Goal: Task Accomplishment & Management: Manage account settings

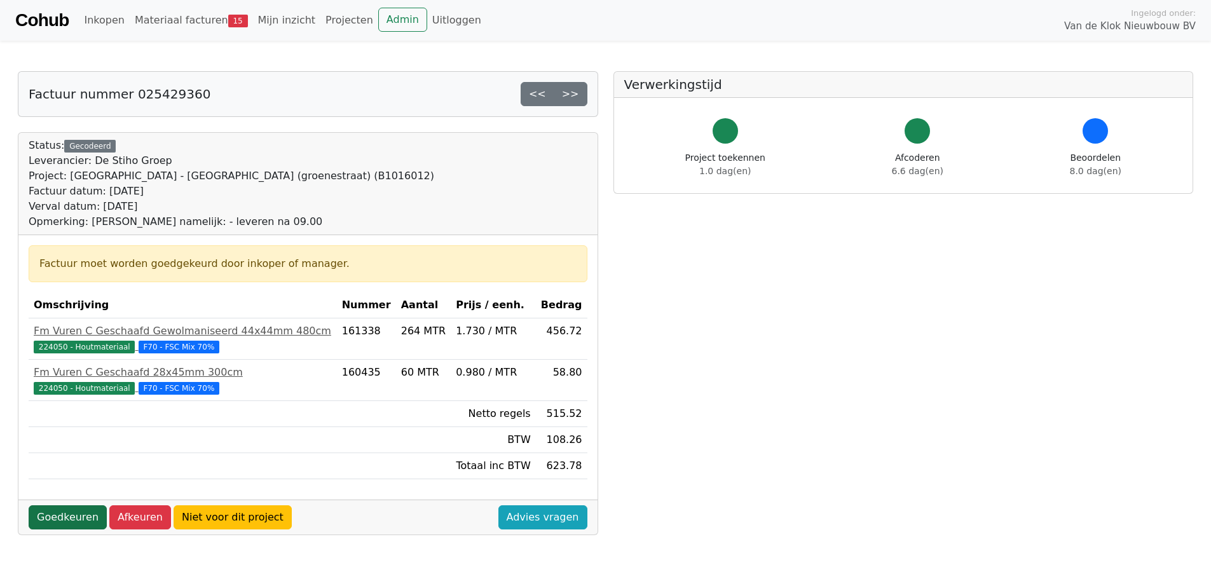
click at [53, 519] on link "Goedkeuren" at bounding box center [68, 517] width 78 height 24
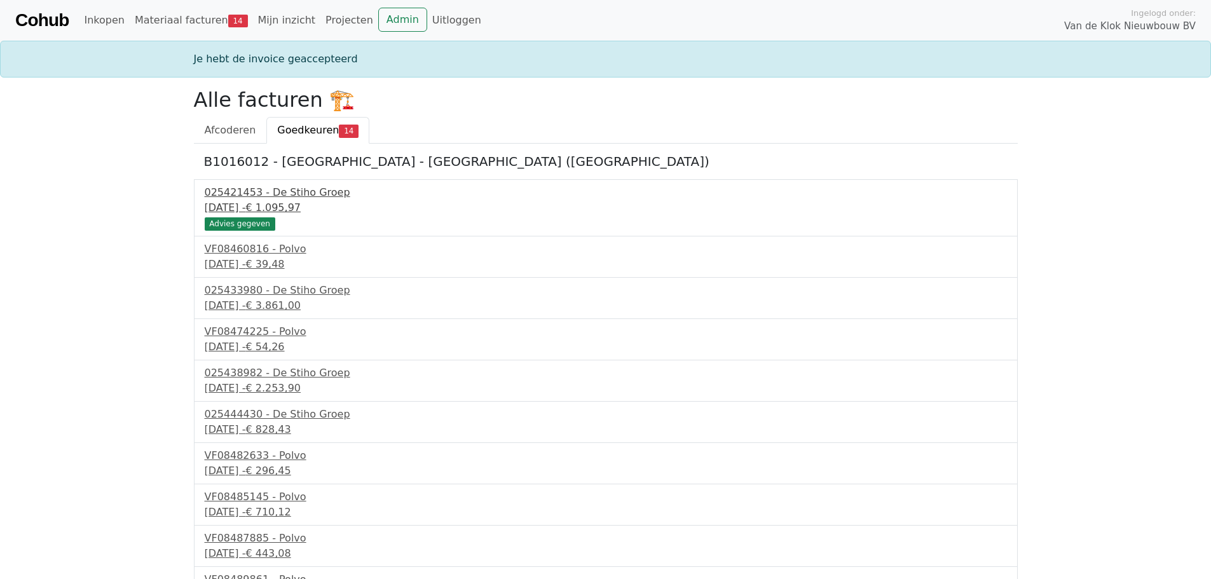
click at [248, 227] on div "Advies gegeven" at bounding box center [240, 223] width 71 height 13
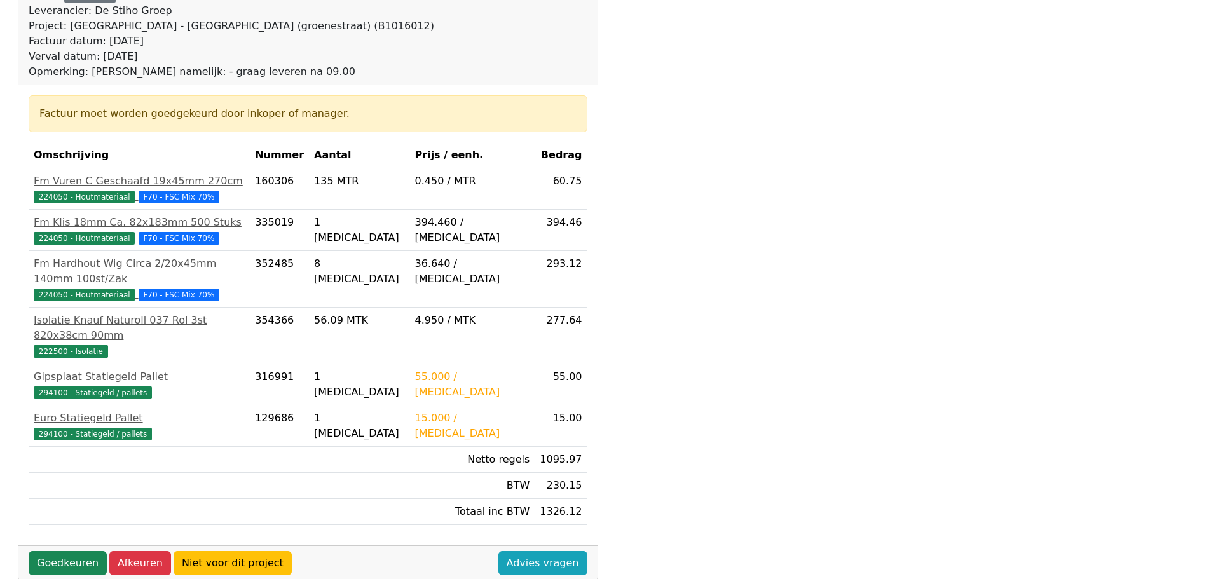
scroll to position [402, 0]
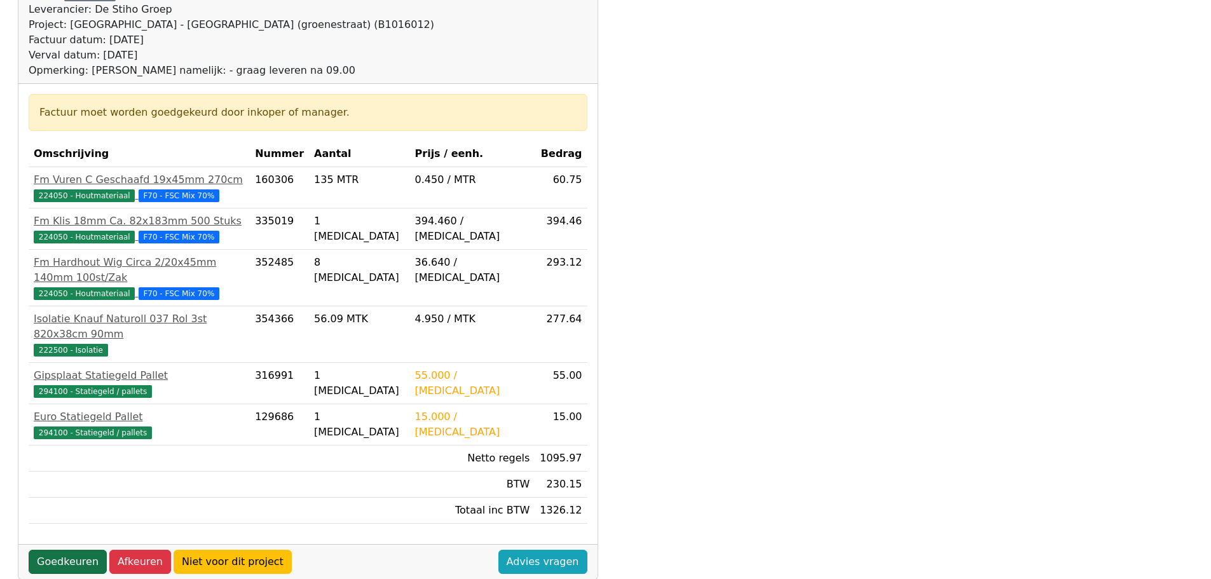
click at [74, 550] on link "Goedkeuren" at bounding box center [68, 562] width 78 height 24
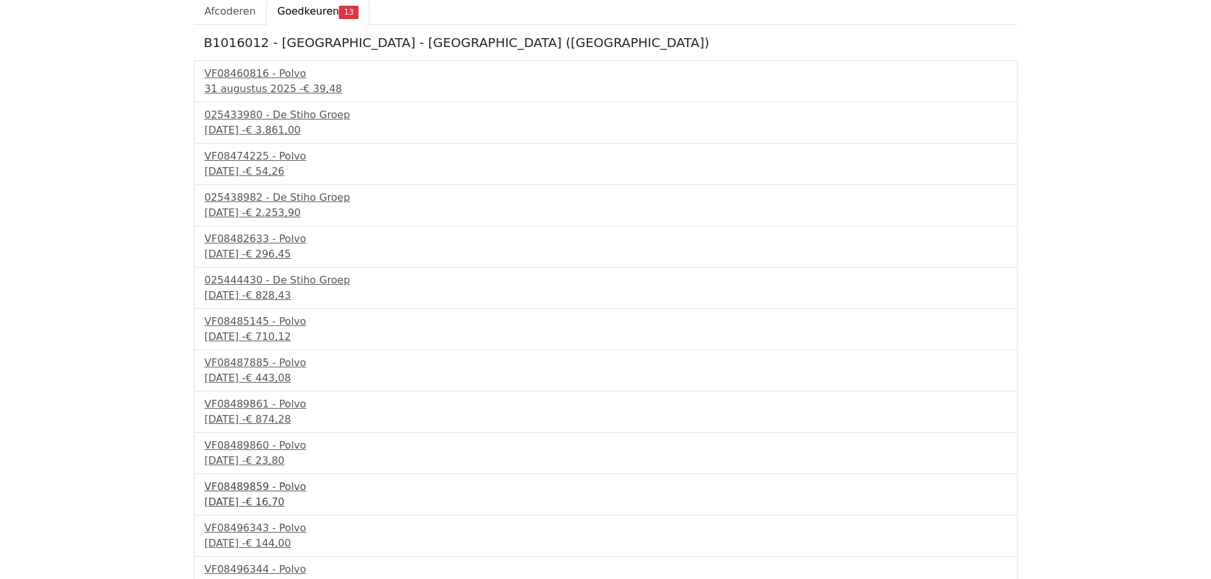
scroll to position [138, 0]
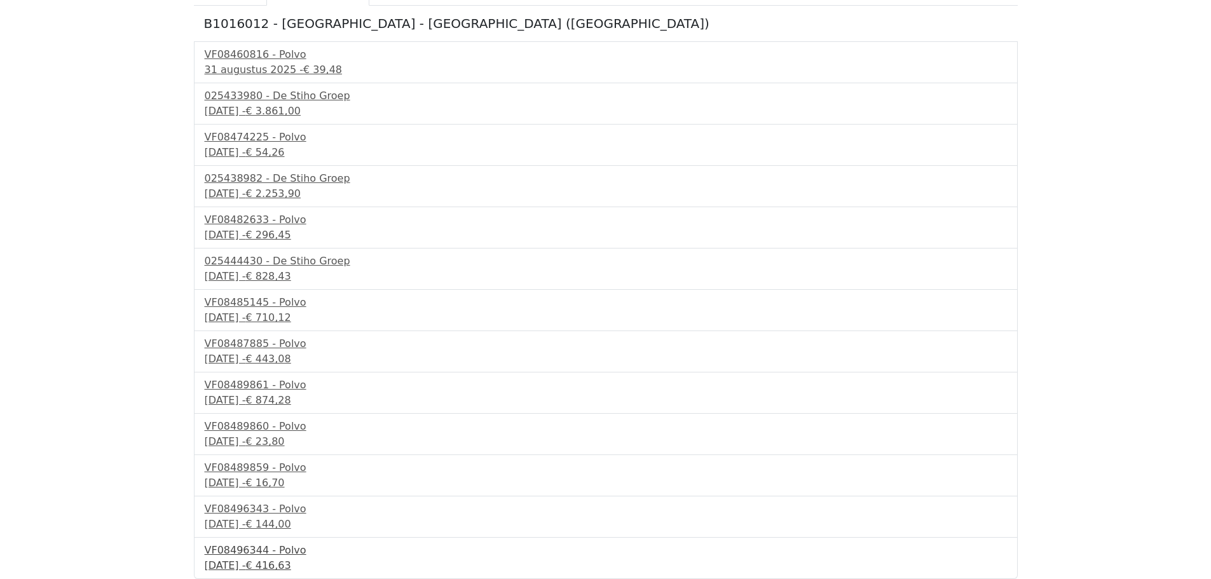
click at [241, 547] on div "VF08496344 - Polvo" at bounding box center [606, 550] width 802 height 15
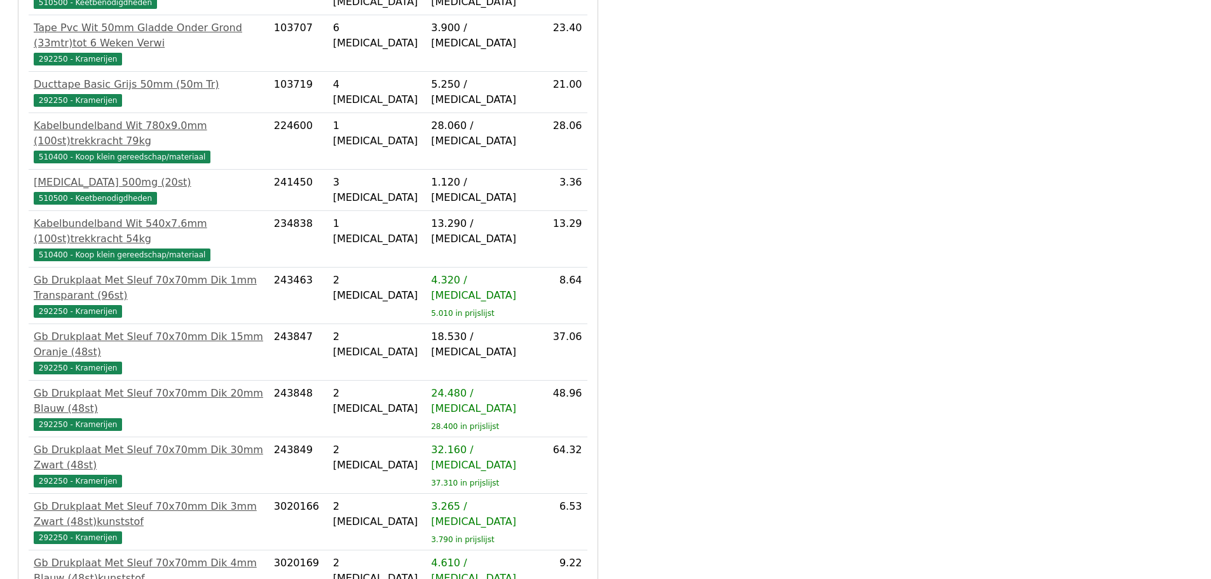
scroll to position [730, 0]
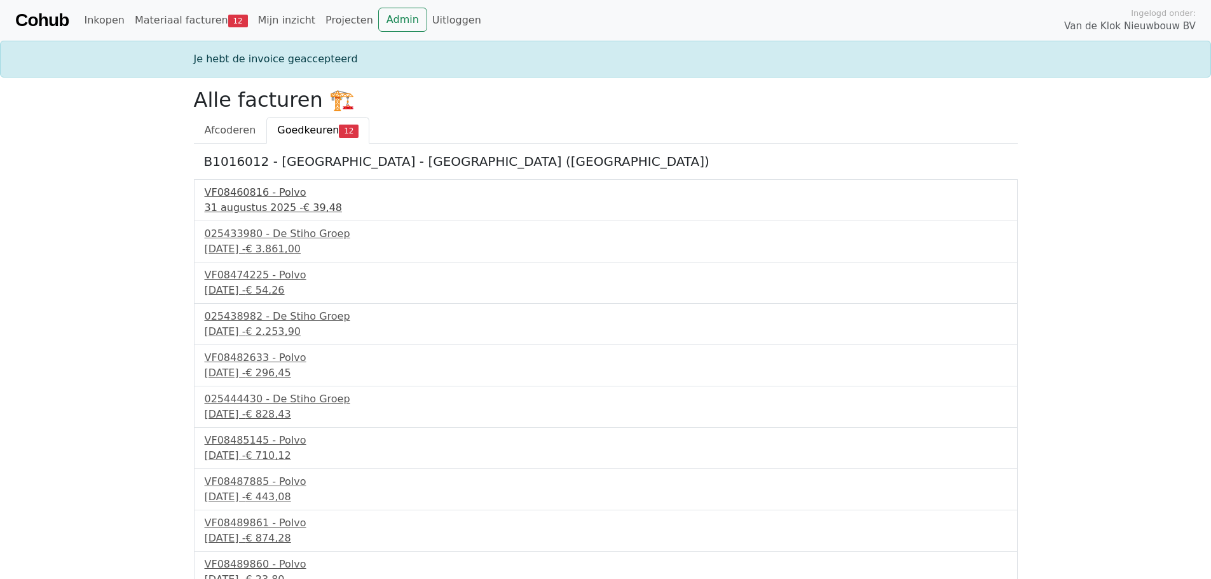
click at [254, 194] on div "VF08460816 - Polvo" at bounding box center [606, 192] width 802 height 15
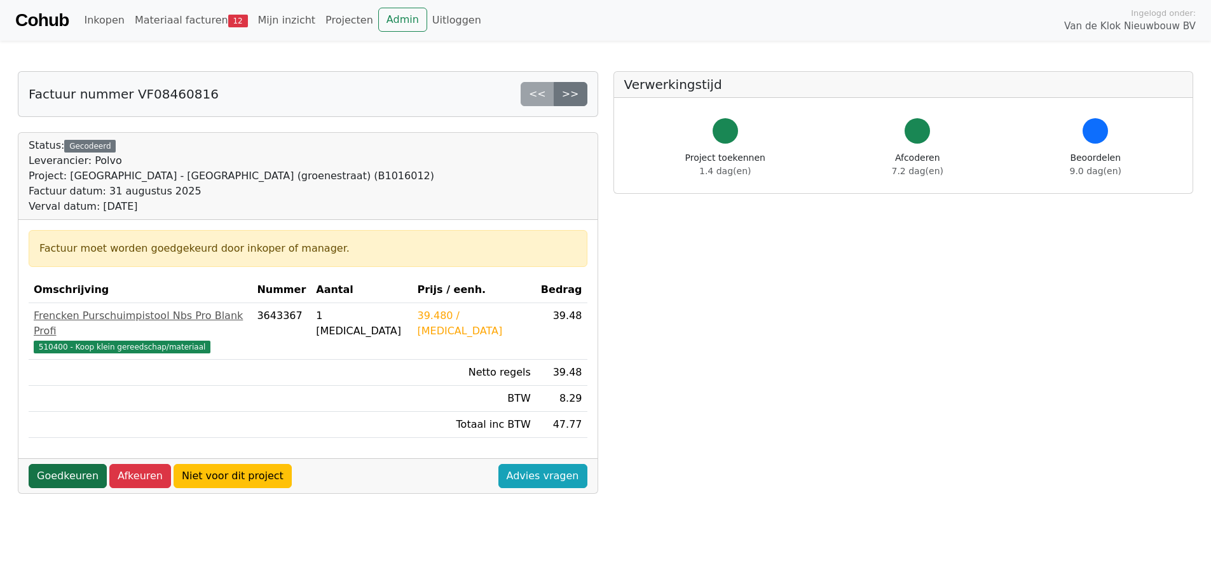
click at [65, 464] on link "Goedkeuren" at bounding box center [68, 476] width 78 height 24
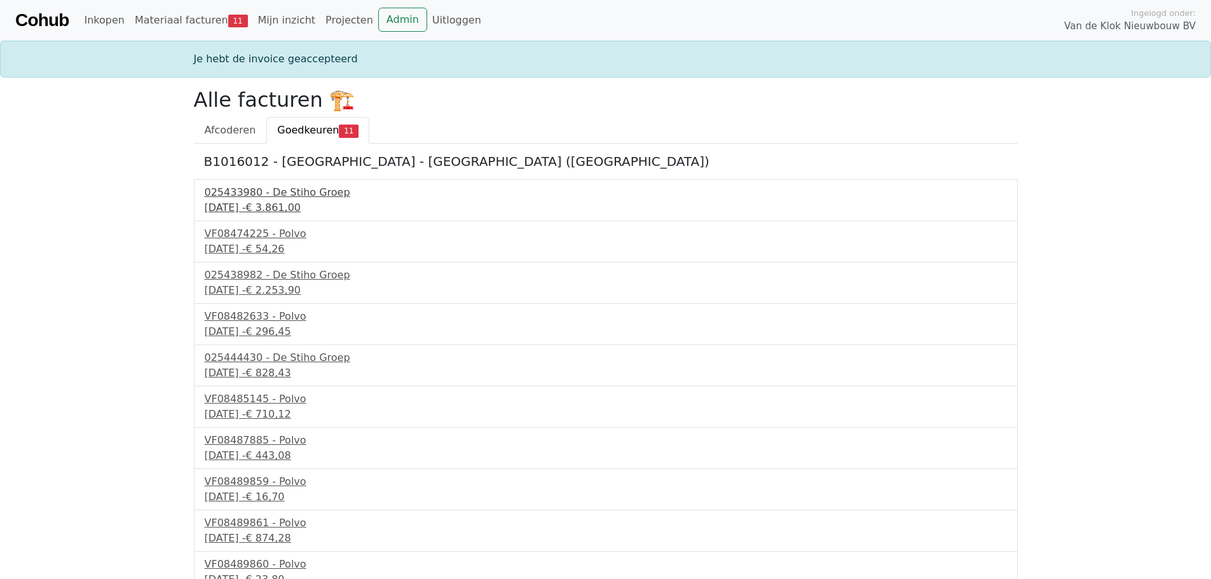
click at [268, 193] on div "025433980 - De Stiho Groep" at bounding box center [606, 192] width 802 height 15
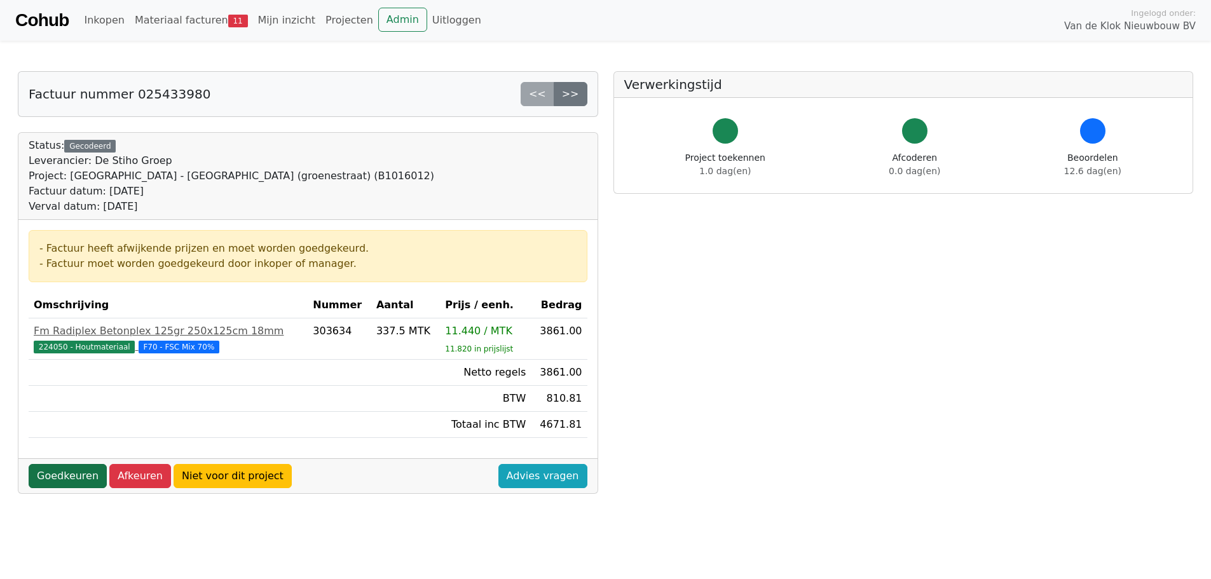
click at [66, 476] on link "Goedkeuren" at bounding box center [68, 476] width 78 height 24
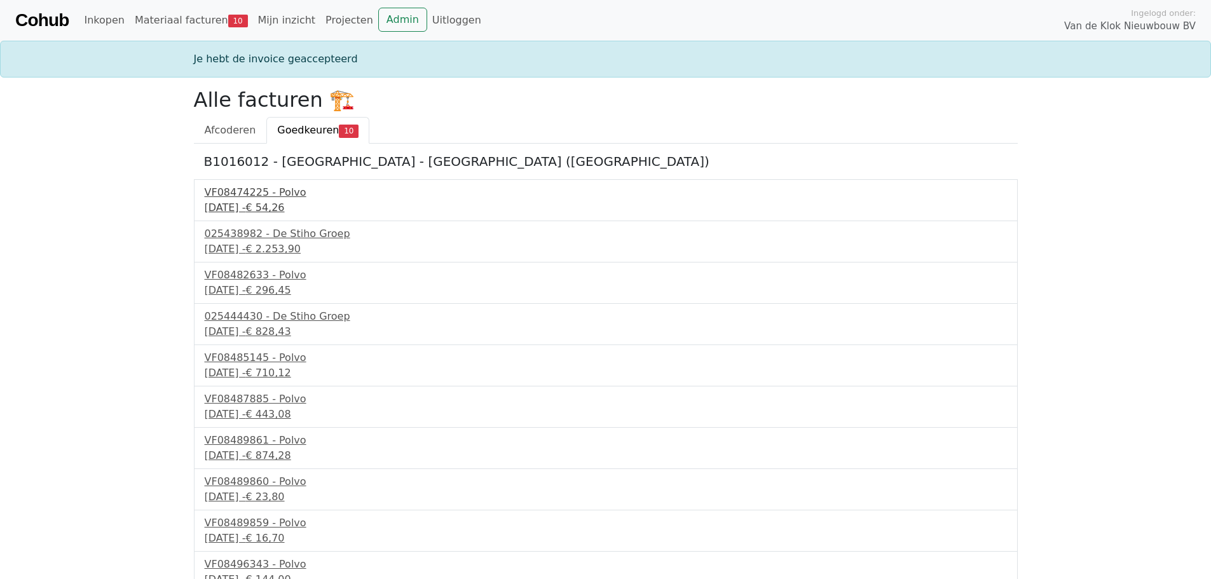
click at [264, 194] on div "VF08474225 - Polvo" at bounding box center [606, 192] width 802 height 15
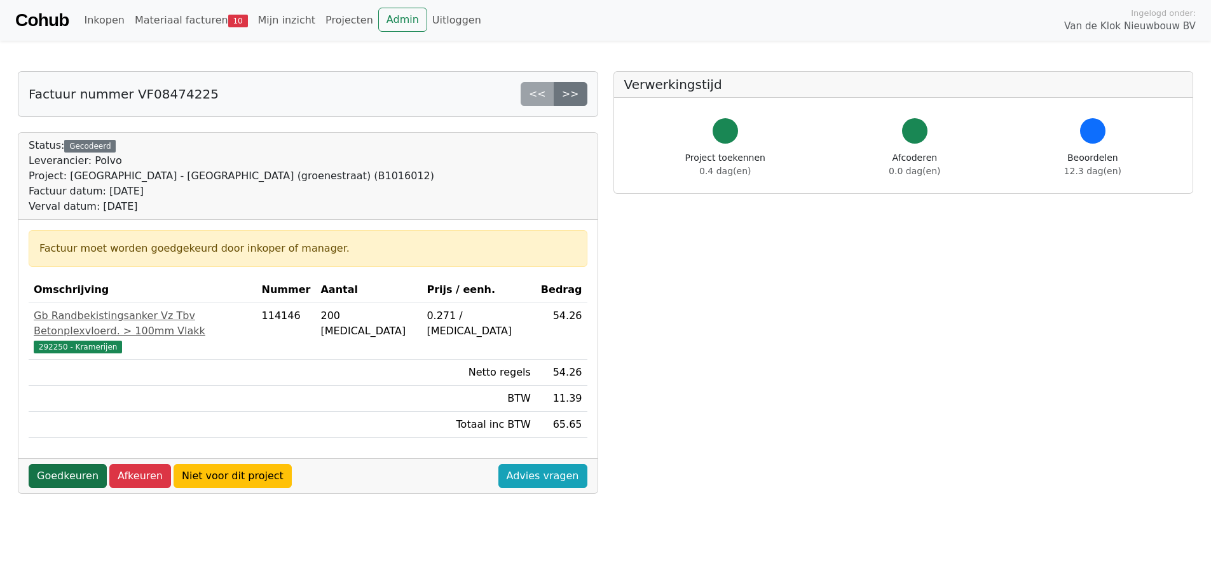
click at [64, 464] on link "Goedkeuren" at bounding box center [68, 476] width 78 height 24
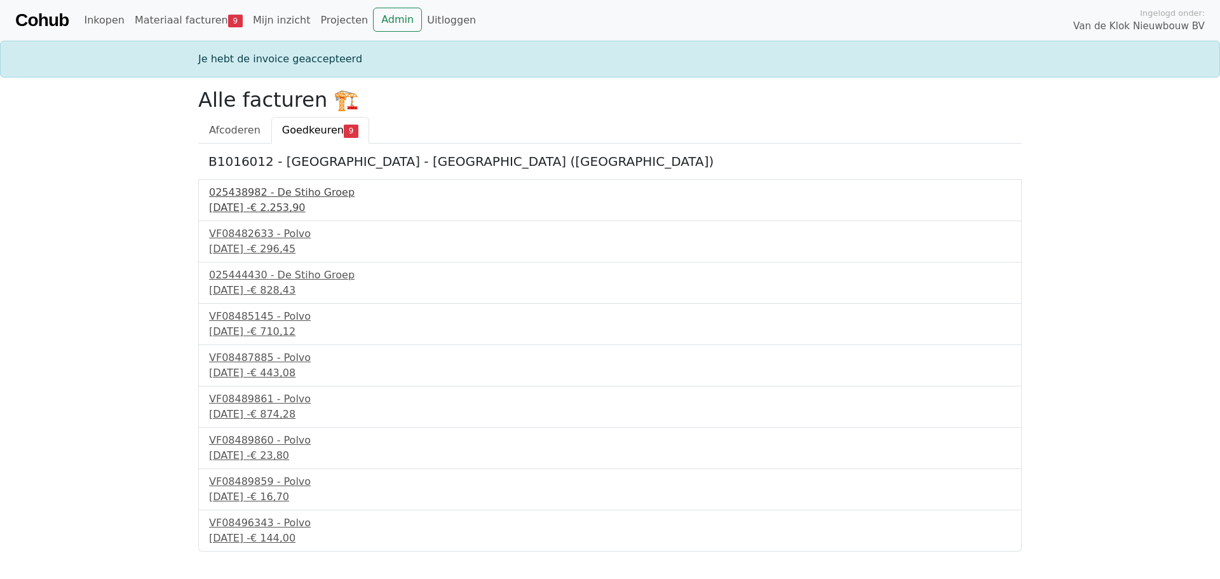
click at [274, 193] on div "025438982 - De Stiho Groep" at bounding box center [610, 192] width 802 height 15
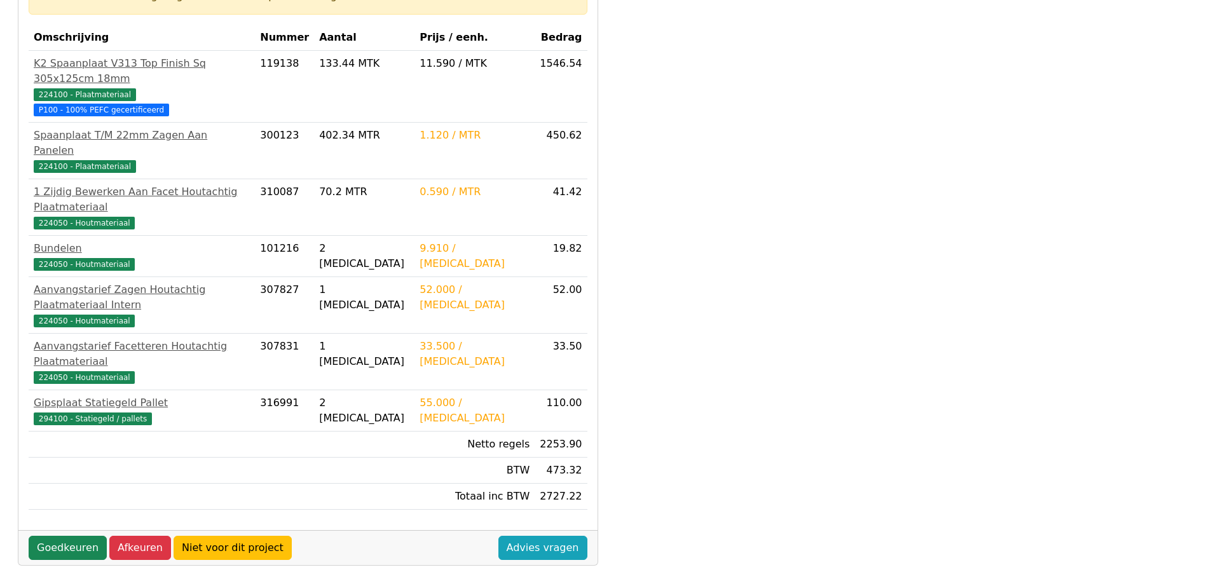
scroll to position [254, 0]
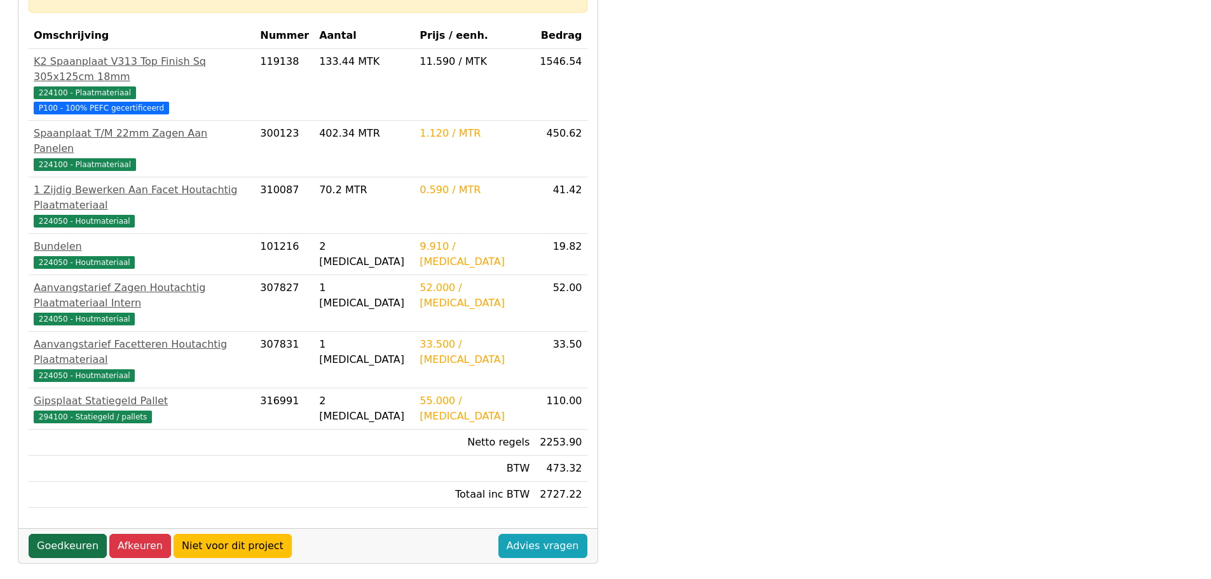
click at [81, 534] on link "Goedkeuren" at bounding box center [68, 546] width 78 height 24
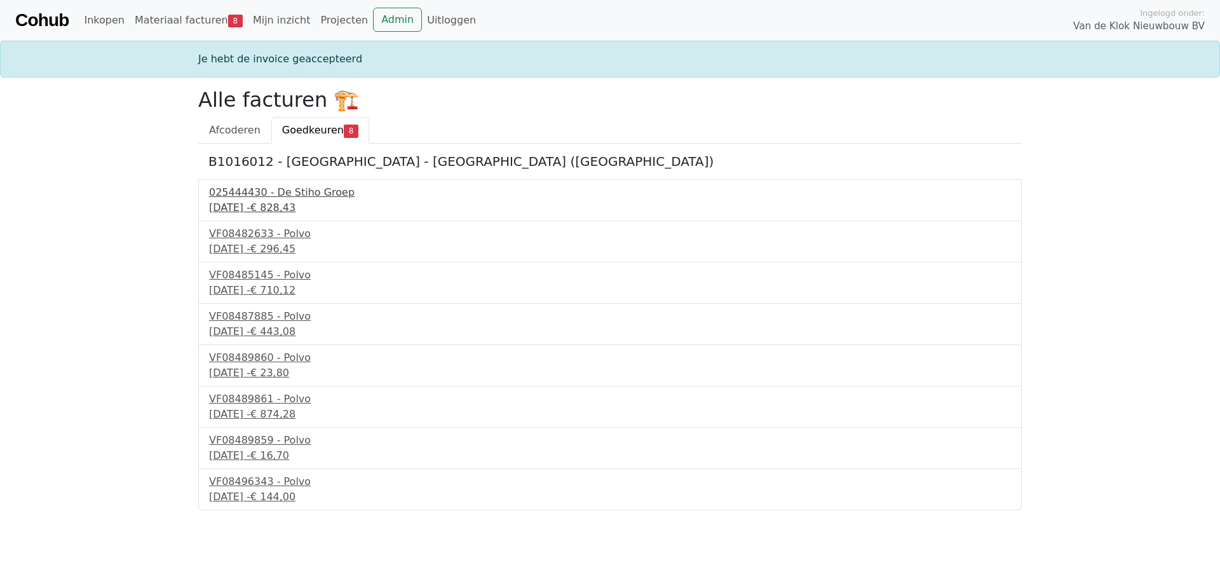
click at [252, 195] on div "025444430 - De Stiho Groep" at bounding box center [610, 192] width 802 height 15
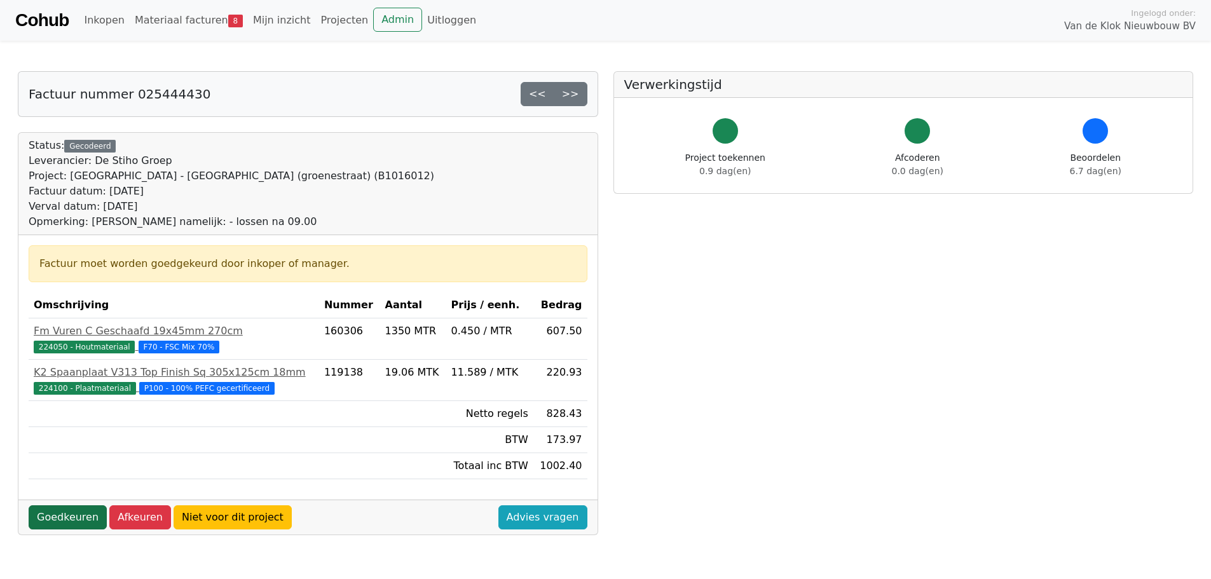
click at [70, 511] on link "Goedkeuren" at bounding box center [68, 517] width 78 height 24
